Goal: Task Accomplishment & Management: Use online tool/utility

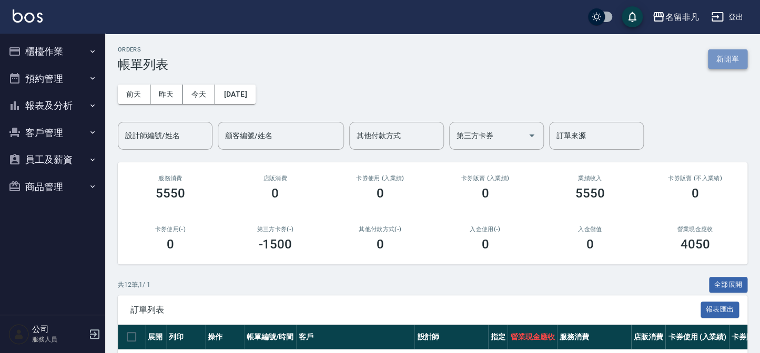
click at [735, 56] on button "新開單" at bounding box center [727, 58] width 39 height 19
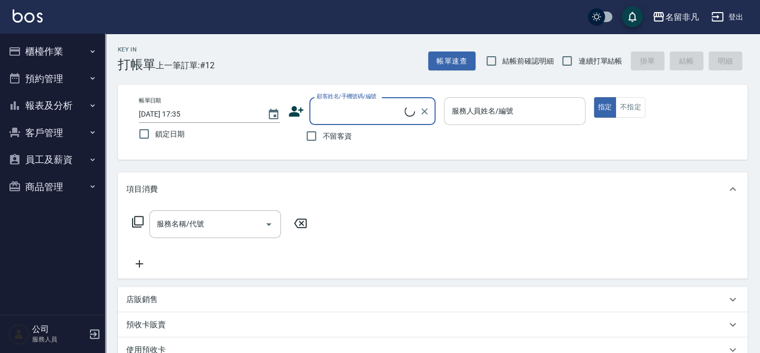
click at [544, 111] on input "服務人員姓名/編號" at bounding box center [514, 111] width 131 height 18
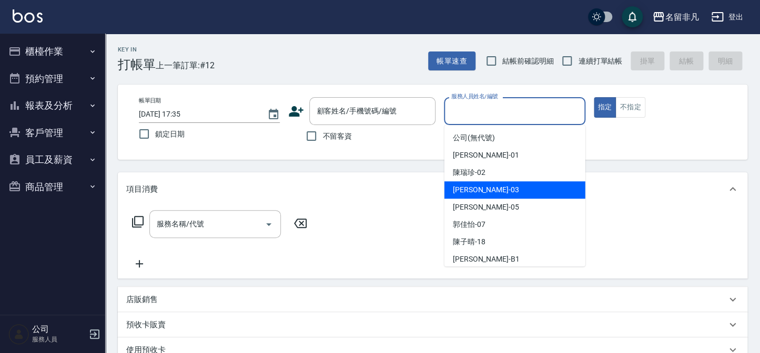
click at [515, 191] on div "[PERSON_NAME] -03" at bounding box center [514, 189] width 141 height 17
type input "[PERSON_NAME]-03"
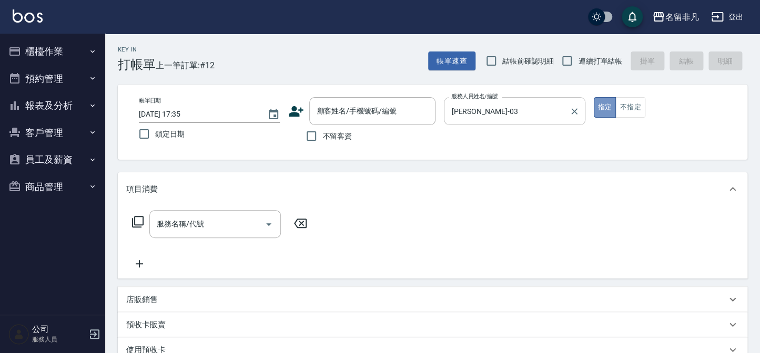
drag, startPoint x: 602, startPoint y: 101, endPoint x: 543, endPoint y: 111, distance: 60.4
click at [596, 101] on button "指定" at bounding box center [605, 107] width 23 height 21
click at [311, 136] on input "不留客資" at bounding box center [311, 136] width 22 height 22
checkbox input "true"
click at [137, 218] on icon at bounding box center [137, 222] width 13 height 13
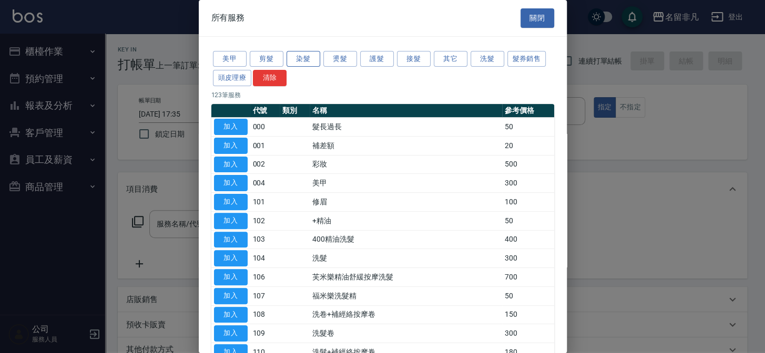
click at [302, 59] on button "染髮" at bounding box center [304, 59] width 34 height 16
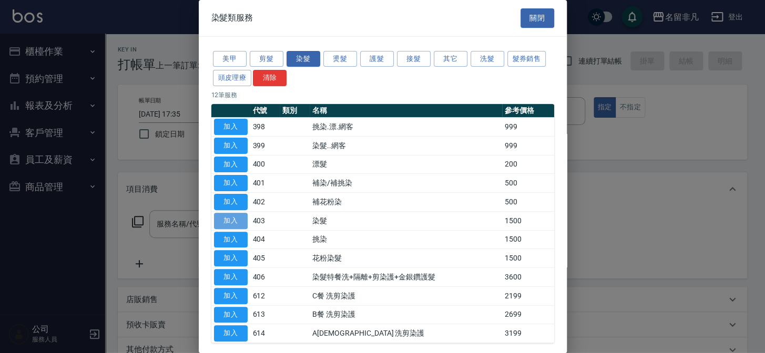
click at [225, 218] on button "加入" at bounding box center [231, 221] width 34 height 16
type input "染髮(403)"
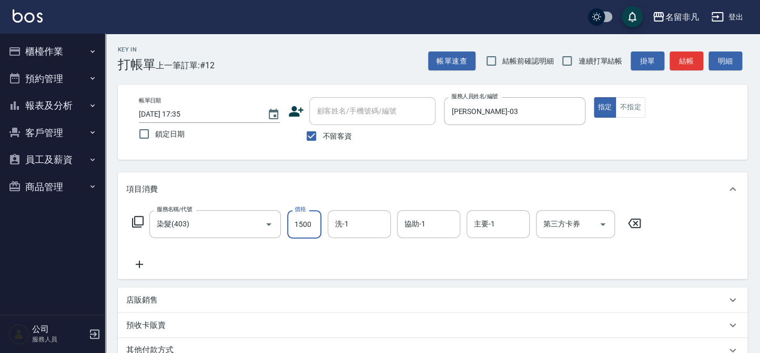
click at [301, 221] on input "1500" at bounding box center [304, 224] width 34 height 28
click at [299, 222] on input "22500" at bounding box center [304, 224] width 34 height 28
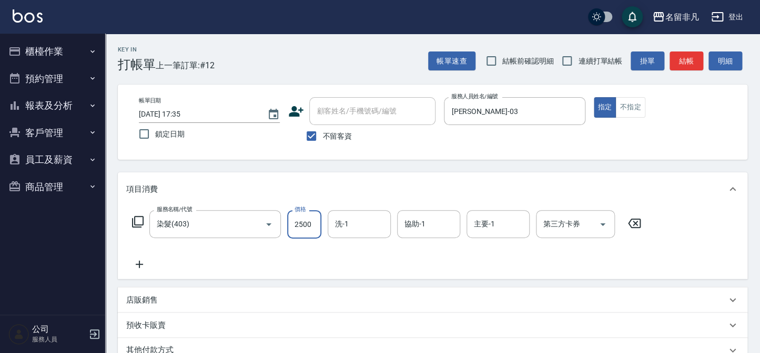
type input "2500"
click at [139, 263] on icon at bounding box center [139, 264] width 7 height 7
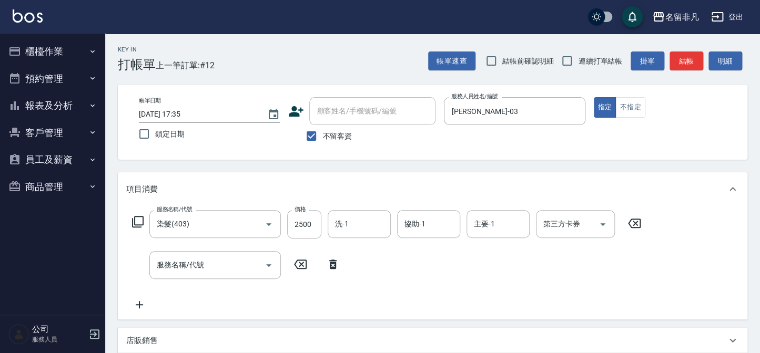
click at [136, 221] on icon at bounding box center [137, 222] width 13 height 13
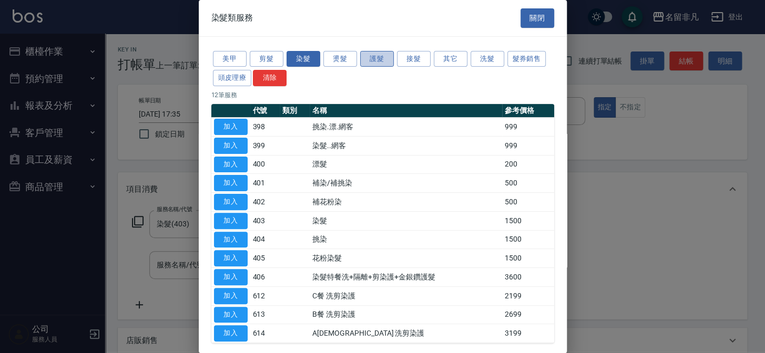
click at [379, 57] on button "護髮" at bounding box center [377, 59] width 34 height 16
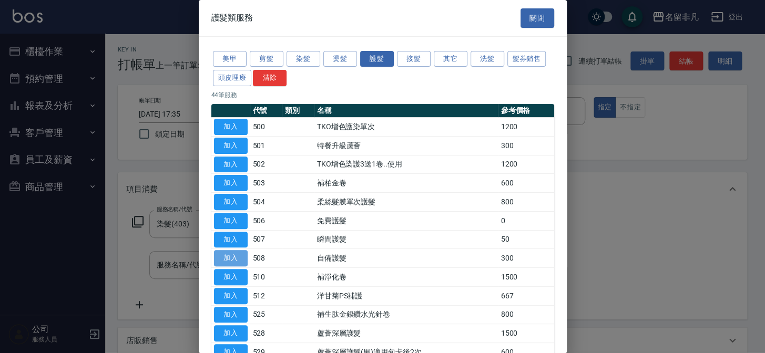
click at [241, 255] on button "加入" at bounding box center [231, 258] width 34 height 16
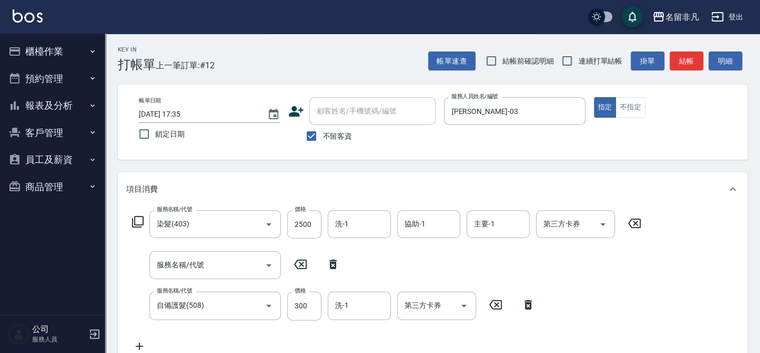
click at [330, 263] on icon at bounding box center [332, 264] width 7 height 9
type input "自備護髮(508)"
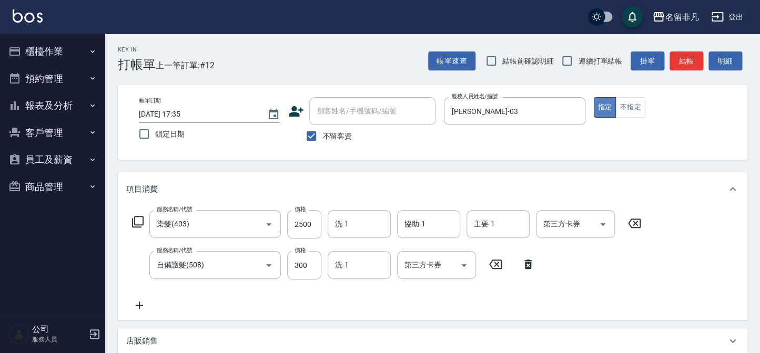
click at [604, 108] on button "指定" at bounding box center [605, 107] width 23 height 21
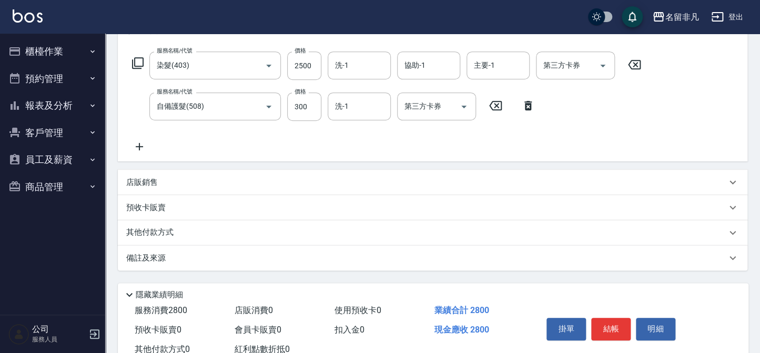
scroll to position [193, 0]
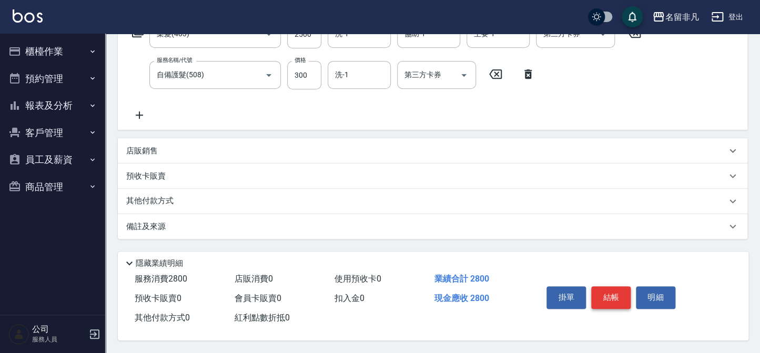
click at [607, 293] on button "結帳" at bounding box center [610, 298] width 39 height 22
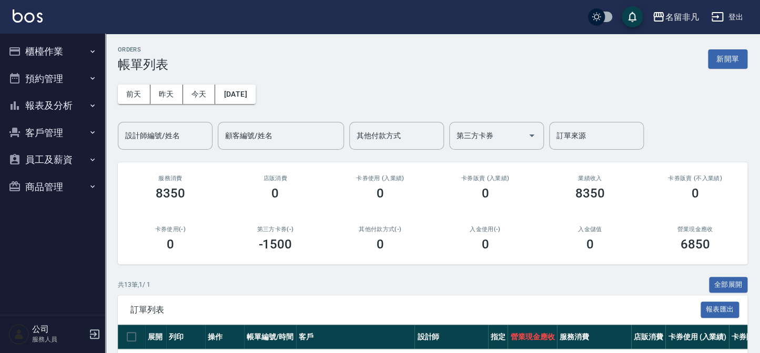
scroll to position [191, 0]
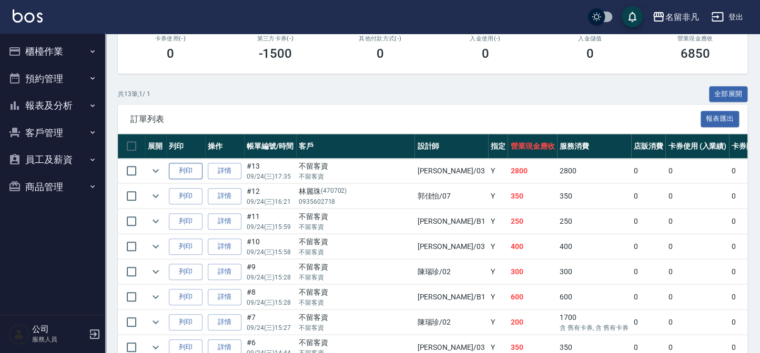
click at [192, 167] on button "列印" at bounding box center [186, 171] width 34 height 16
